Goal: Task Accomplishment & Management: Manage account settings

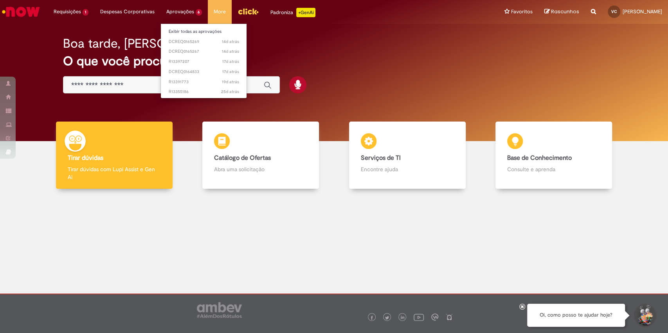
click at [94, 9] on li "Aprovações 6 Exibir todas as aprovações 14d atrás 14 dias atrás DCREQ0165269 14…" at bounding box center [71, 11] width 47 height 23
click at [185, 34] on link "Exibir todas as aprovações" at bounding box center [204, 31] width 86 height 9
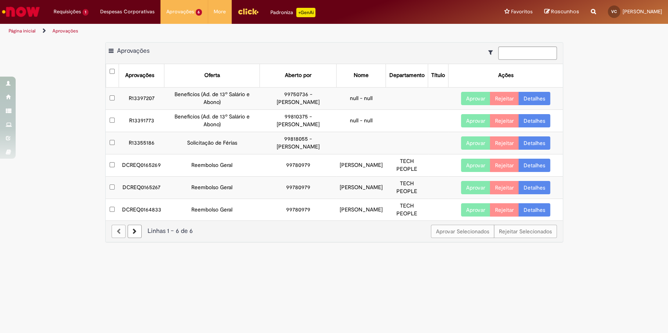
click at [528, 163] on link "Detalhes" at bounding box center [534, 165] width 32 height 13
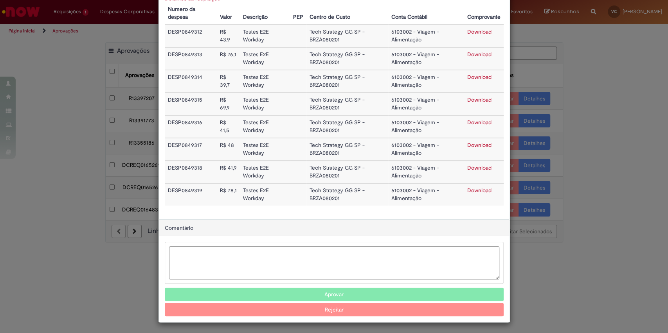
click at [338, 298] on button "Aprovar" at bounding box center [334, 294] width 339 height 13
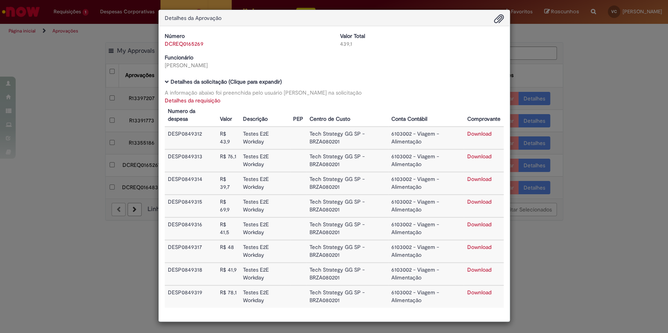
click at [612, 194] on div "Detalhes da Aprovação Número DCREQ0165269 Valor Total 439,1 Funcionário [PERSON…" at bounding box center [334, 166] width 668 height 333
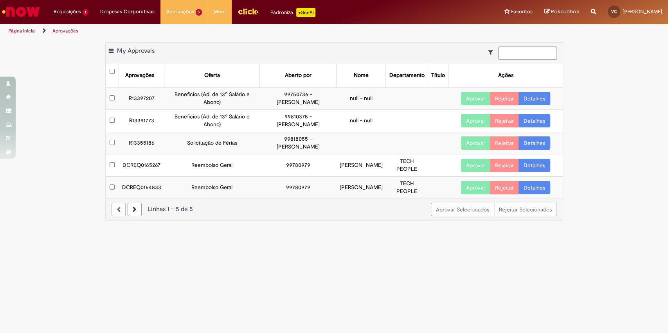
scroll to position [2, 0]
click at [525, 161] on link "Detalhes" at bounding box center [534, 165] width 32 height 13
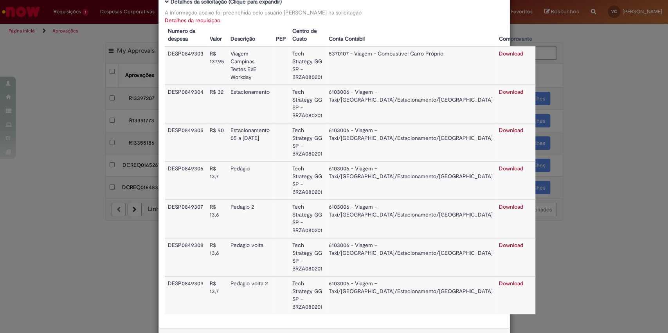
scroll to position [82, 0]
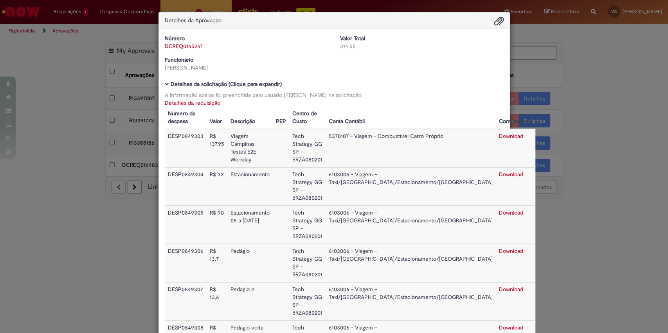
drag, startPoint x: 618, startPoint y: 105, endPoint x: 625, endPoint y: 109, distance: 8.1
click at [619, 106] on div "Detalhes da Aprovação Número DCREQ0165267 Valor Total 314,55 Funcionário [PERSO…" at bounding box center [334, 166] width 668 height 333
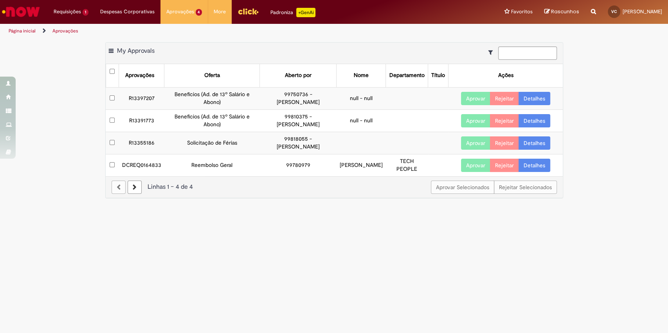
click at [529, 161] on link "Detalhes" at bounding box center [534, 165] width 32 height 13
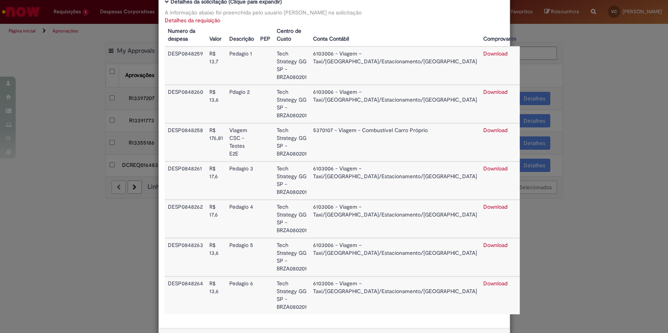
scroll to position [82, 0]
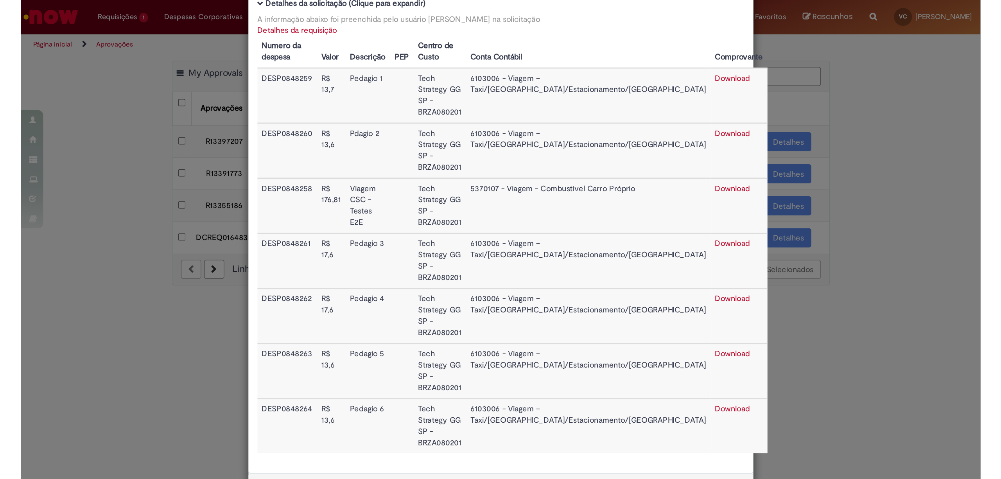
scroll to position [0, 0]
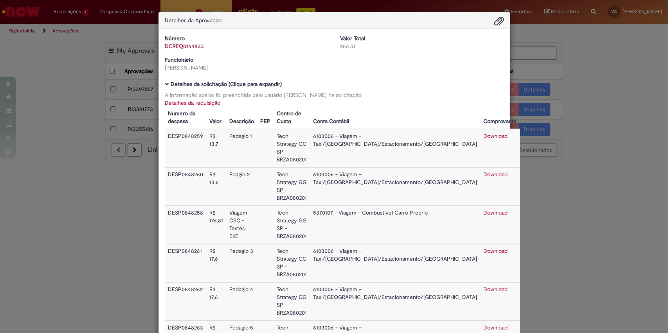
click at [628, 93] on div "Detalhes da Aprovação Número DCREQ0164833 Valor Total 266,51 Funcionário [PERSO…" at bounding box center [334, 166] width 668 height 333
